Goal: Transaction & Acquisition: Purchase product/service

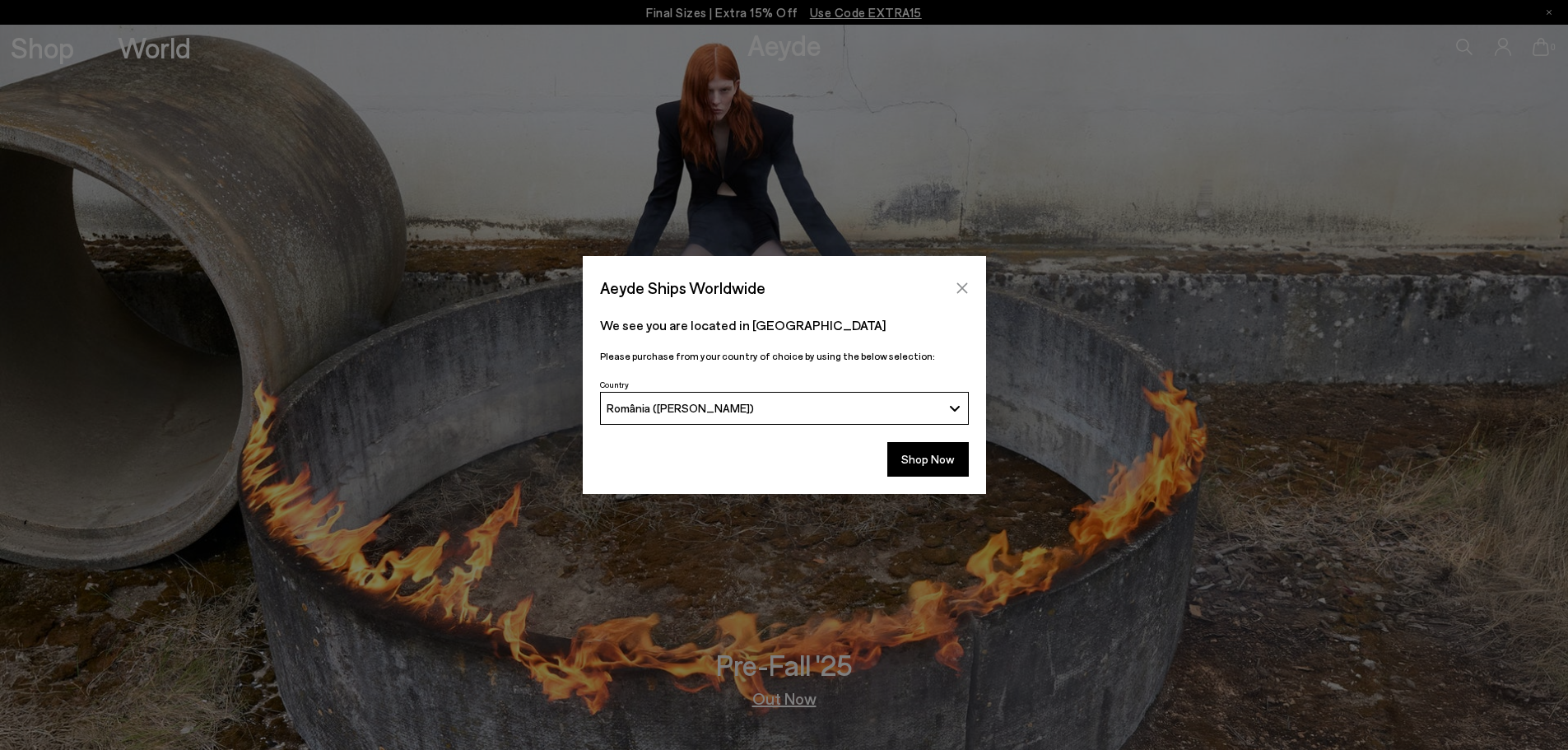
click at [965, 287] on icon "Close" at bounding box center [962, 287] width 13 height 13
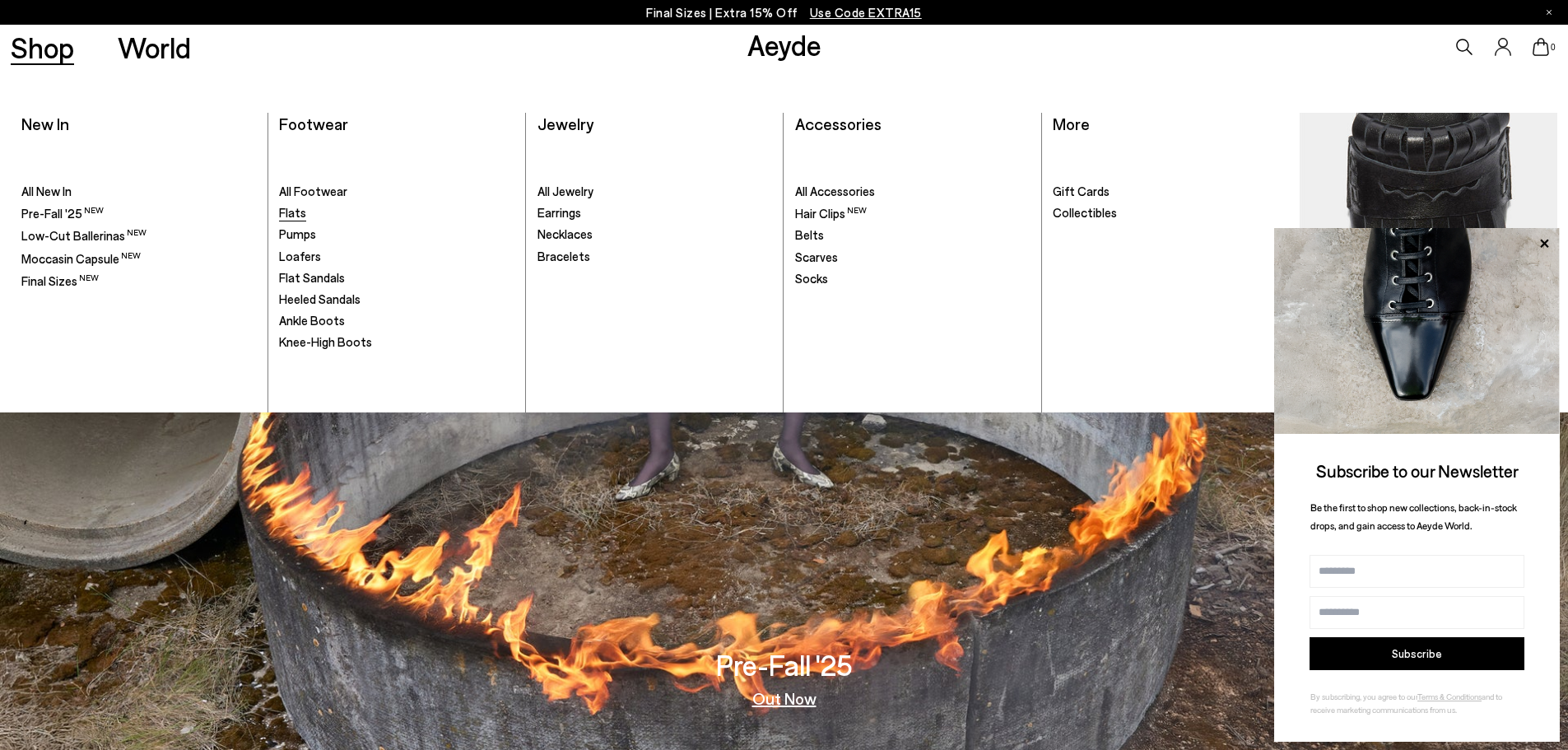
click at [302, 217] on span "Flats" at bounding box center [292, 212] width 27 height 15
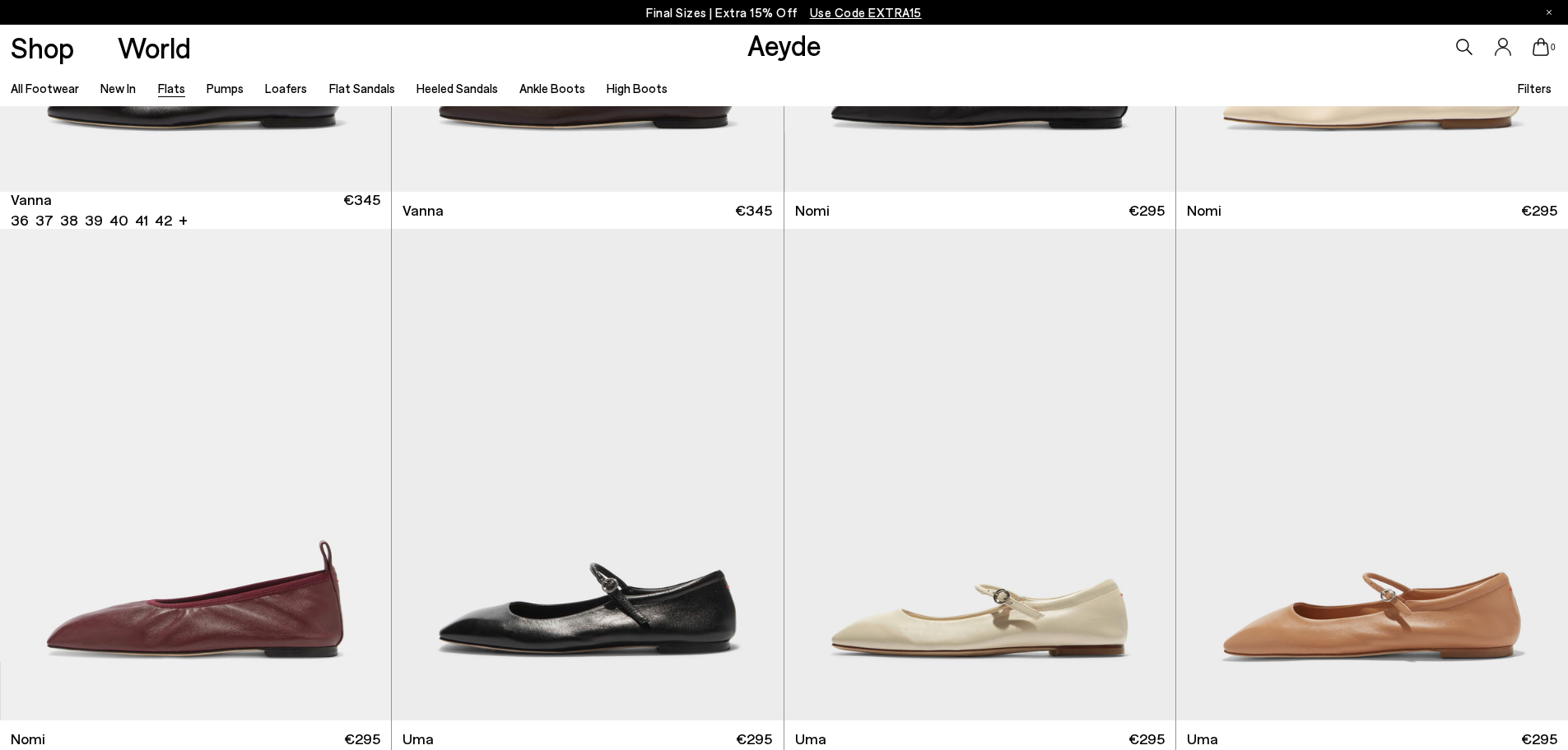
scroll to position [1070, 0]
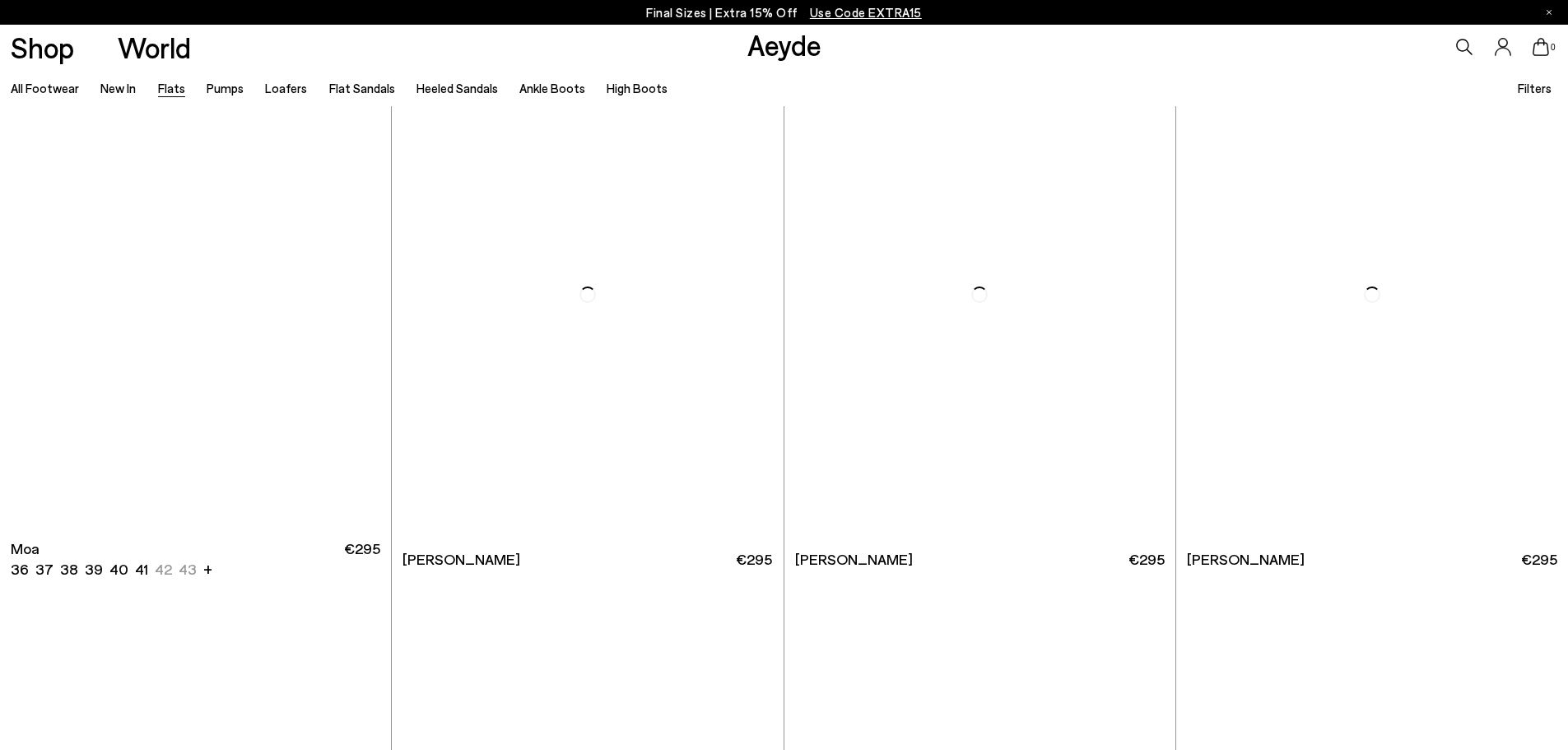
scroll to position [3785, 0]
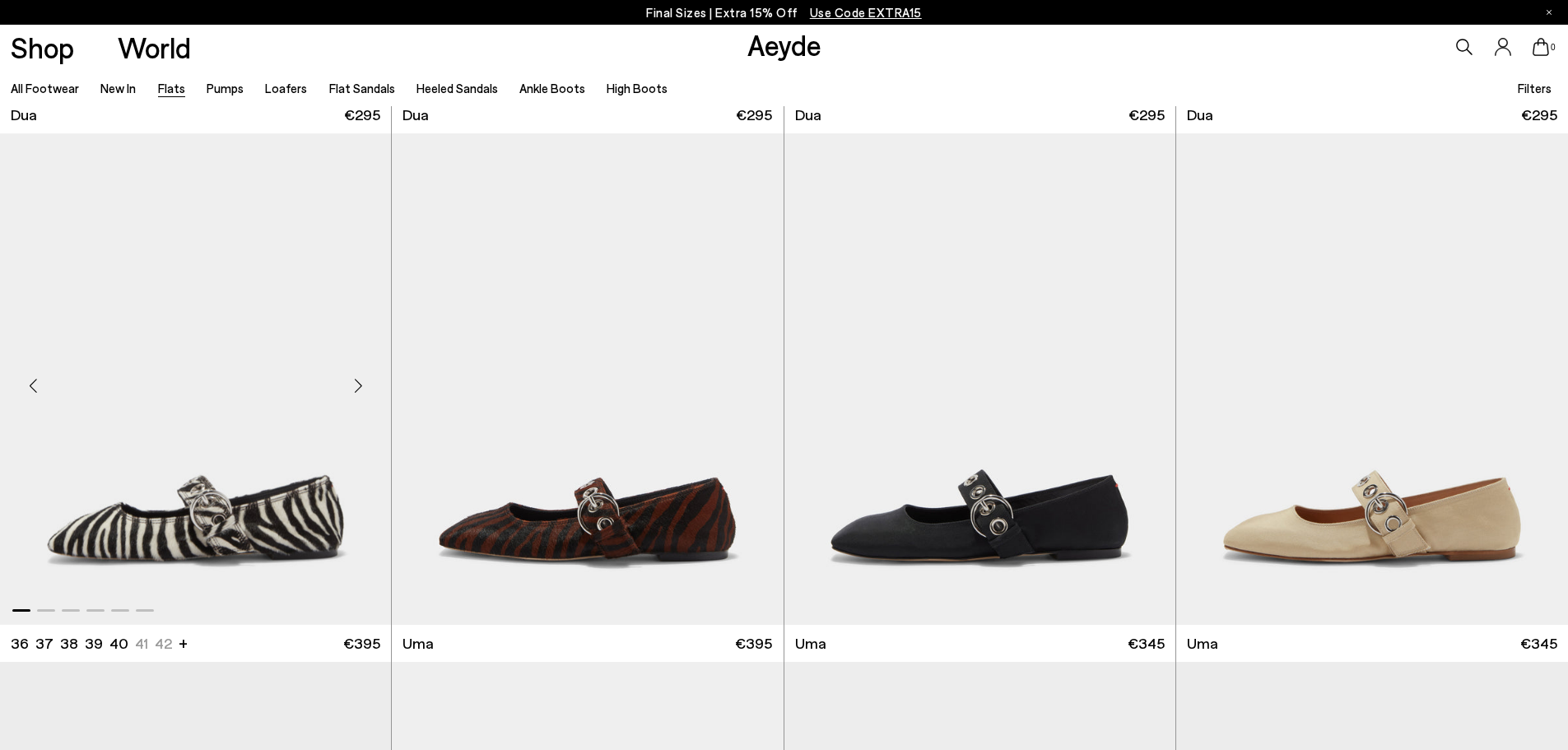
scroll to position [8146, 0]
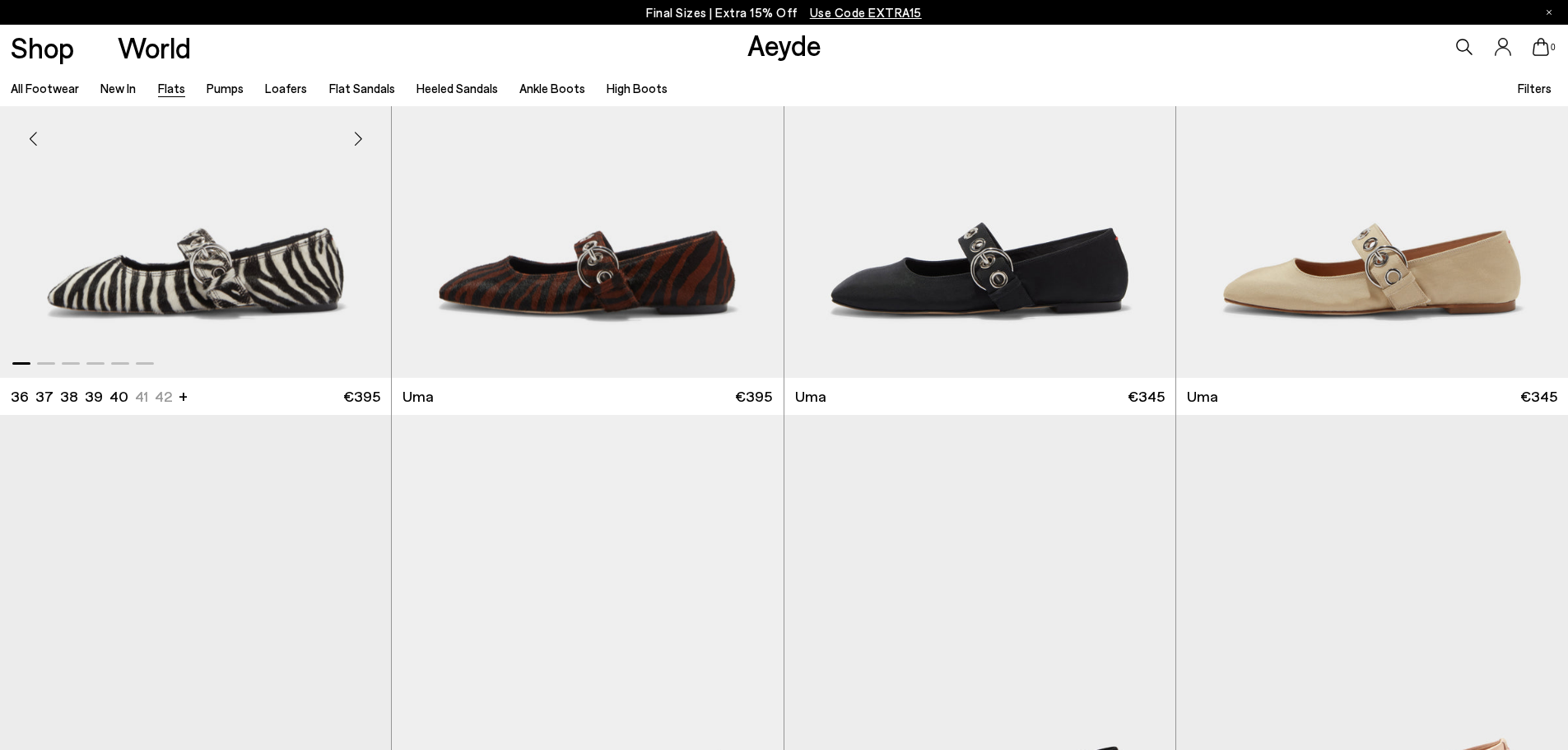
click at [183, 284] on img "1 / 6" at bounding box center [196, 132] width 391 height 492
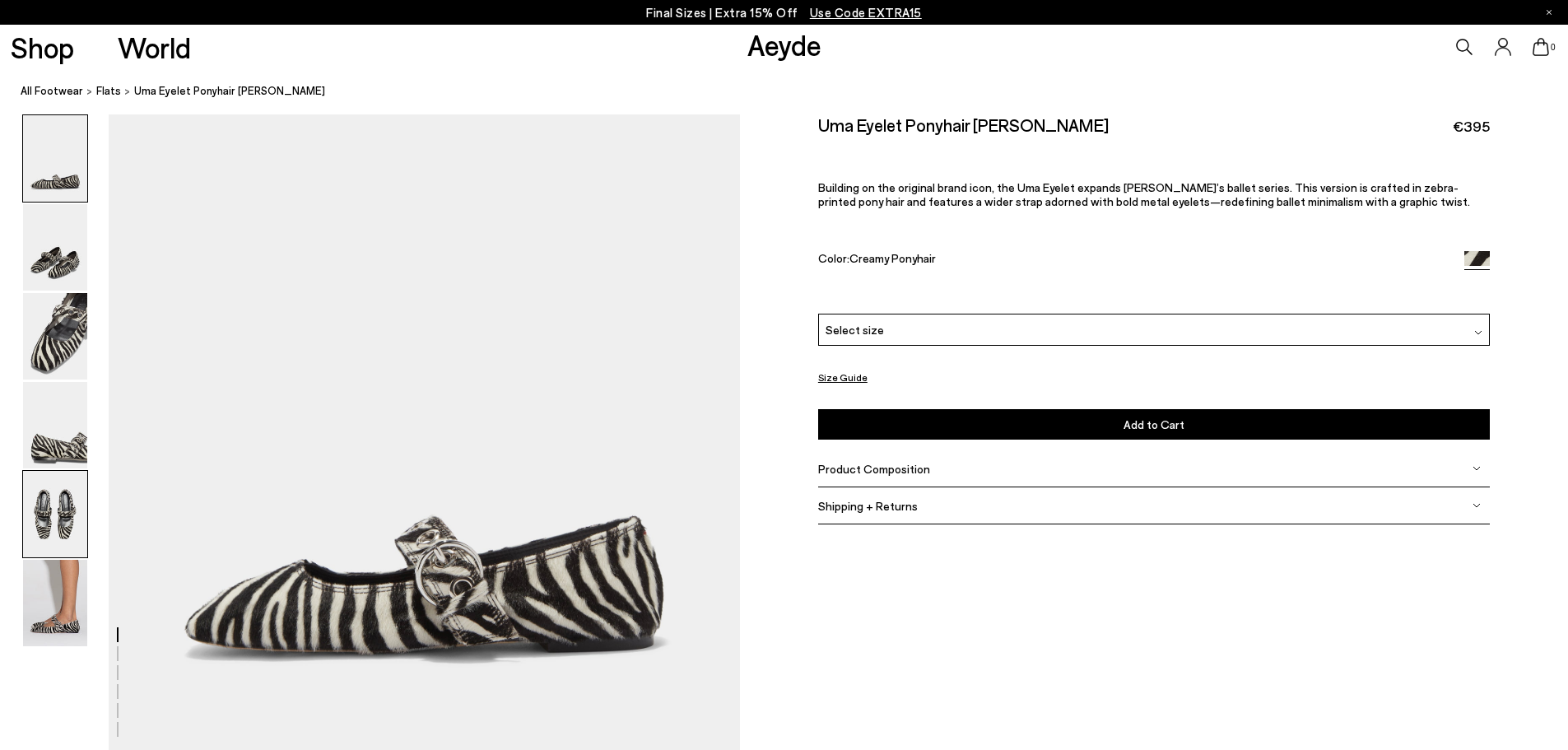
click at [38, 495] on img at bounding box center [55, 513] width 65 height 86
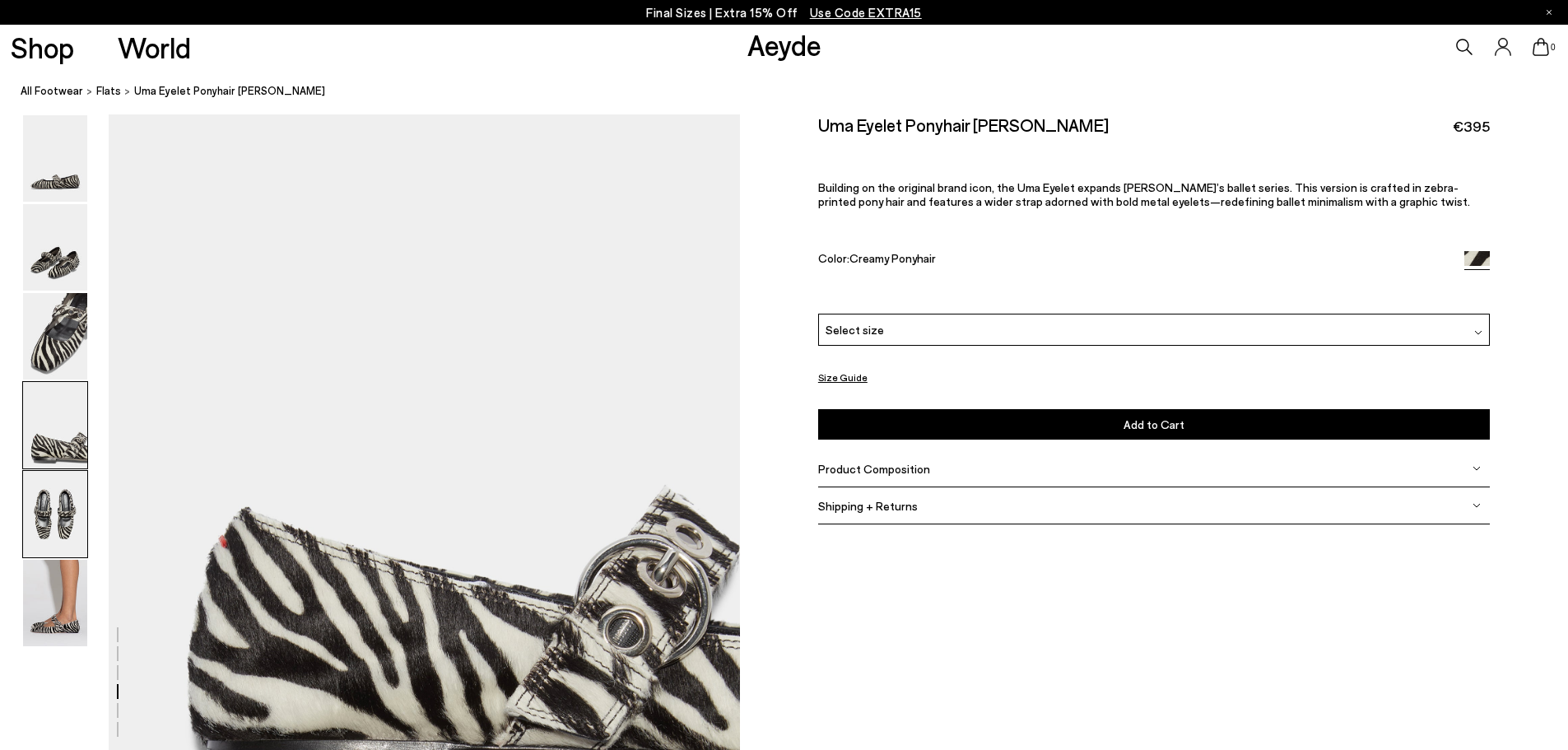
scroll to position [3169, 0]
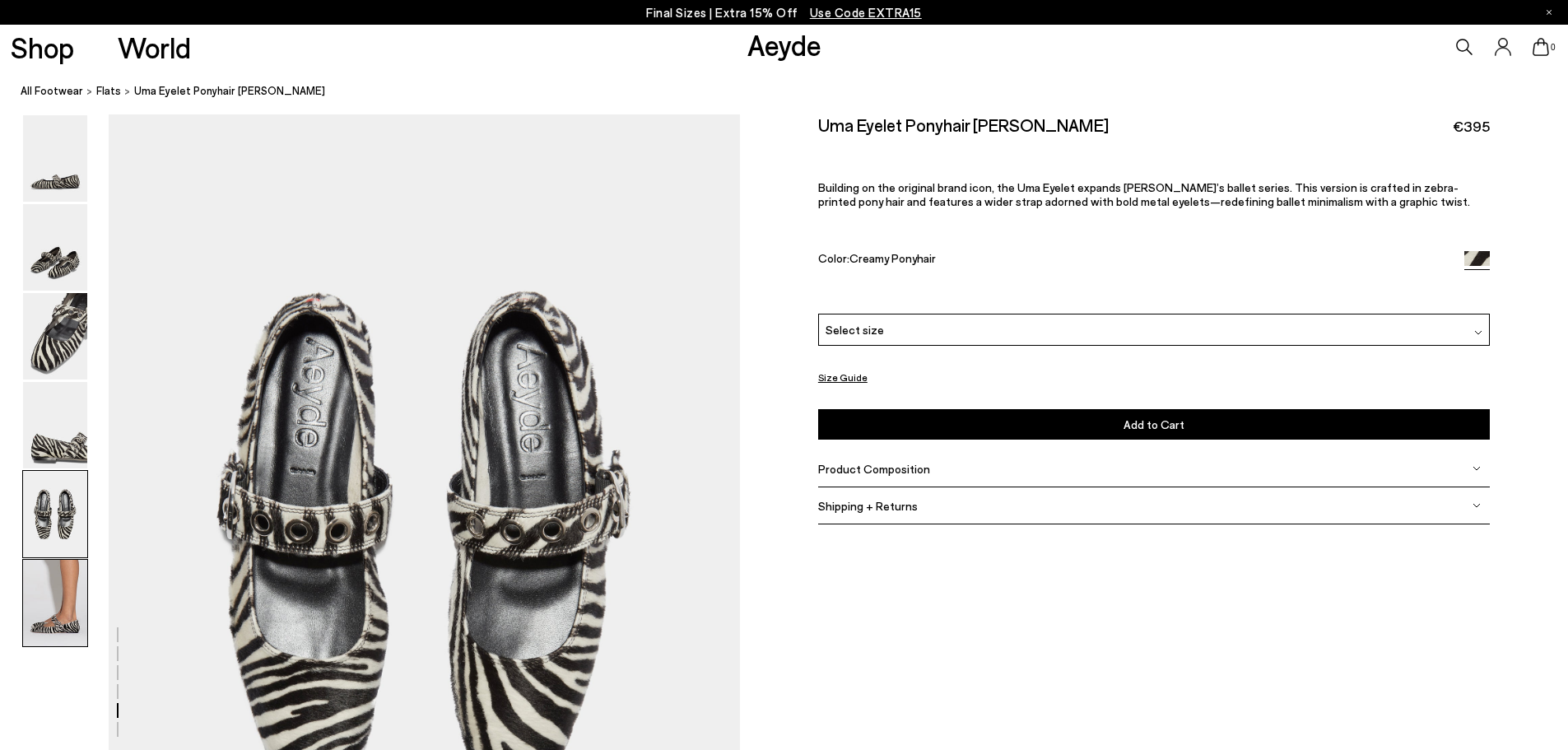
click at [71, 595] on img at bounding box center [55, 602] width 65 height 86
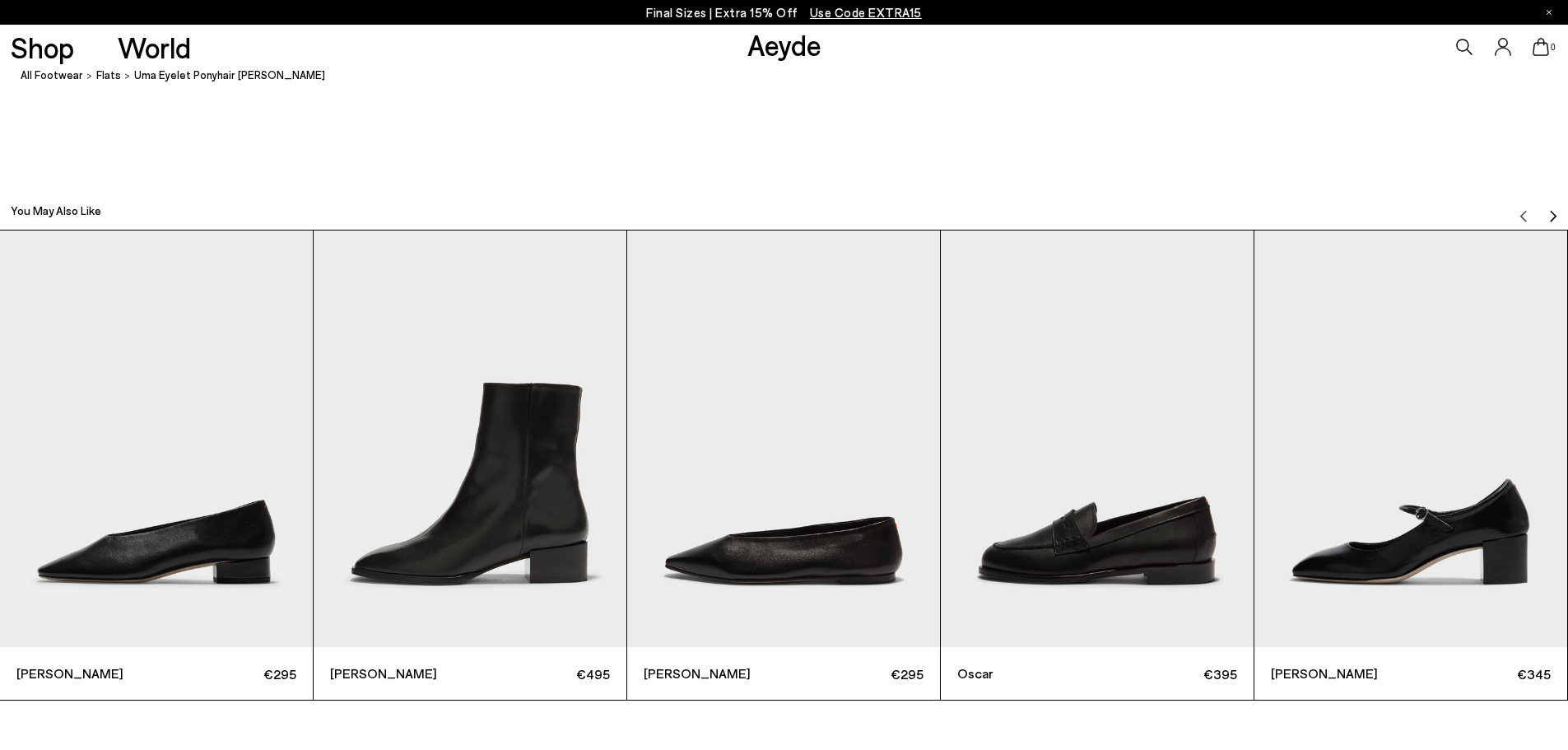
scroll to position [4867, 0]
